Goal: Task Accomplishment & Management: Complete application form

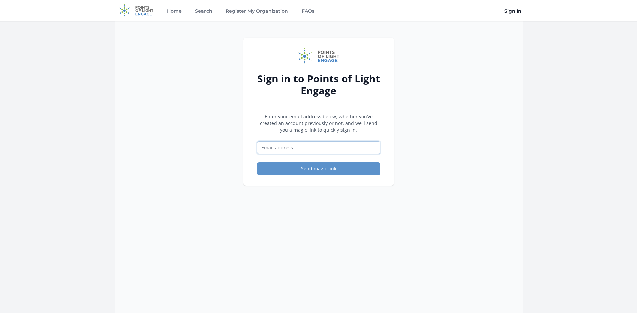
click at [310, 149] on input "Email address" at bounding box center [319, 147] width 124 height 13
type input "hopecentergreeneville@gmail.com"
click at [297, 173] on button "Send magic link" at bounding box center [319, 168] width 124 height 13
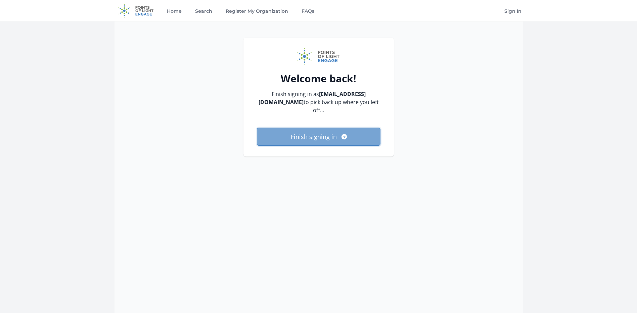
click at [334, 132] on button "Finish signing in" at bounding box center [319, 137] width 124 height 18
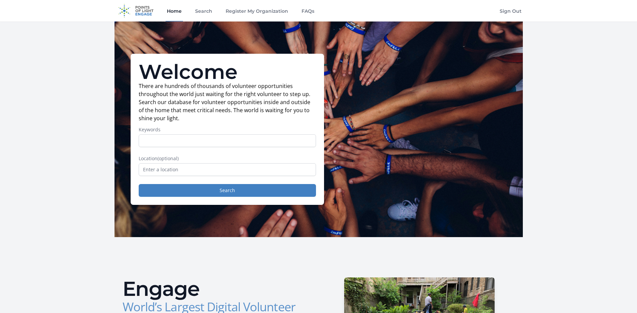
click at [213, 140] on input "Keywords" at bounding box center [227, 140] width 177 height 13
click at [200, 172] on input "text" at bounding box center [227, 169] width 177 height 13
click at [208, 142] on input "Keywords" at bounding box center [227, 140] width 177 height 13
type input "Hope Center"
click at [139, 184] on button "Search" at bounding box center [227, 190] width 177 height 13
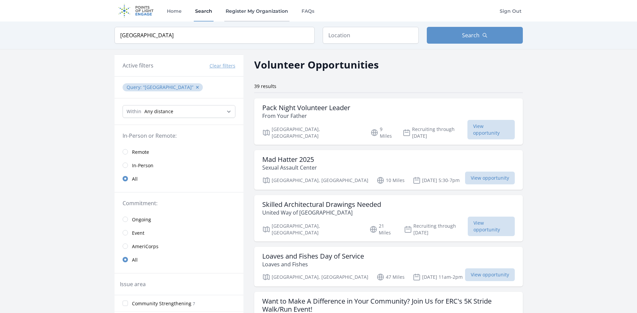
click at [268, 9] on link "Register My Organization" at bounding box center [256, 11] width 65 height 22
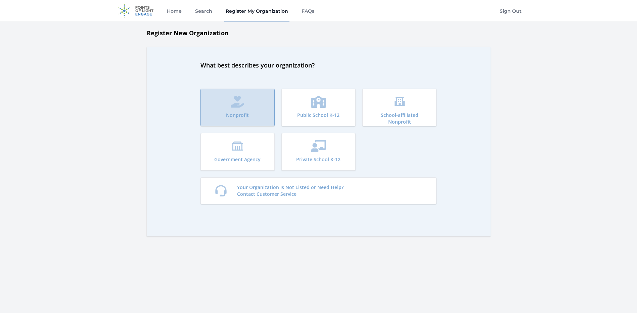
click at [239, 97] on icon "submit" at bounding box center [237, 102] width 13 height 12
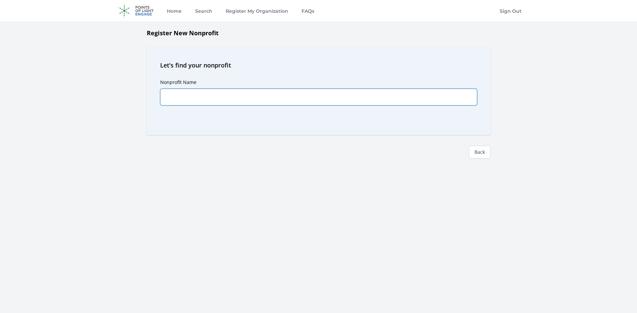
click at [205, 97] on input "Nonprofit Name" at bounding box center [318, 97] width 317 height 17
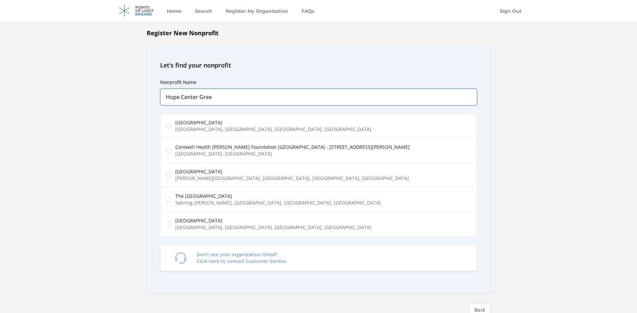
type input "Hope Center Gree"
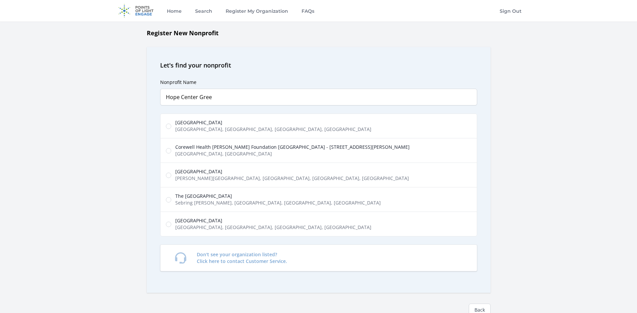
click at [226, 125] on span "Hope Center" at bounding box center [273, 122] width 196 height 7
click at [171, 125] on input "Hope Center Tusculum Boulevard, Greeneville, TN, USA" at bounding box center [168, 126] width 5 height 5
radio input "true"
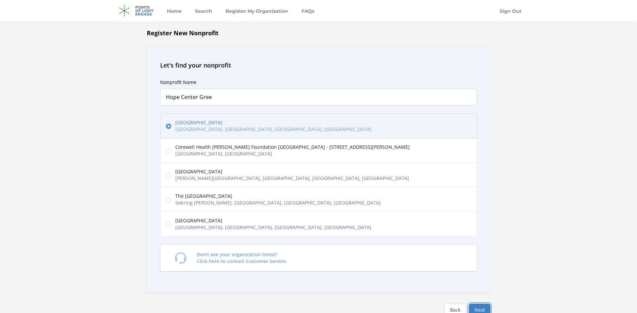
click at [479, 308] on button "Next" at bounding box center [480, 310] width 22 height 13
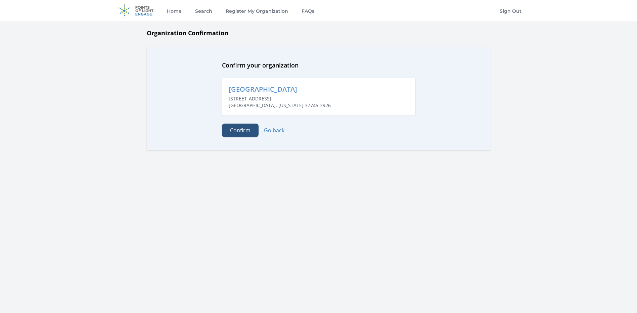
click at [237, 129] on button "Confirm" at bounding box center [240, 130] width 37 height 13
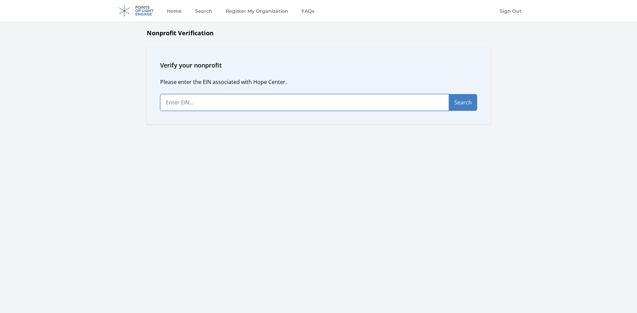
click at [218, 107] on input "text" at bounding box center [304, 102] width 289 height 17
